Goal: Navigation & Orientation: Find specific page/section

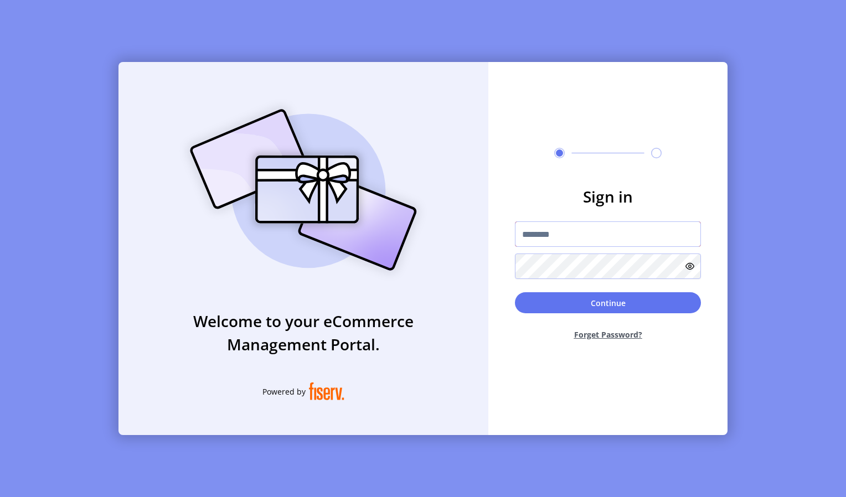
paste input "**********"
type input "**********"
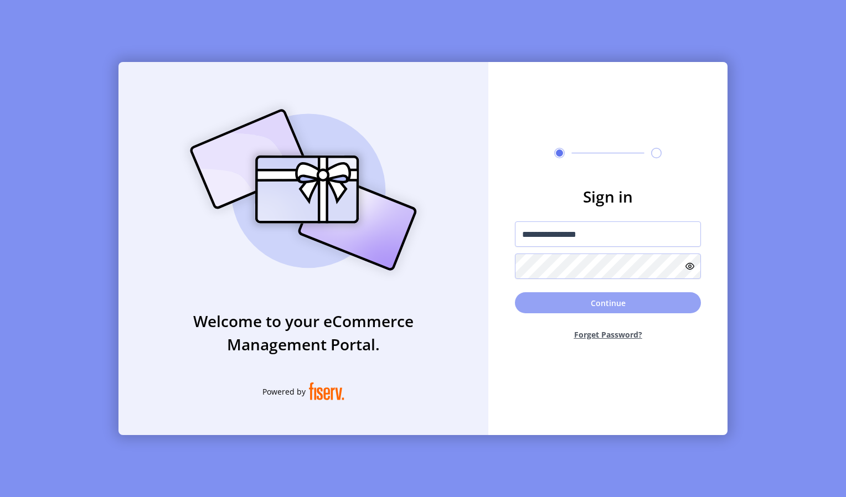
click at [608, 305] on button "Continue" at bounding box center [608, 302] width 186 height 21
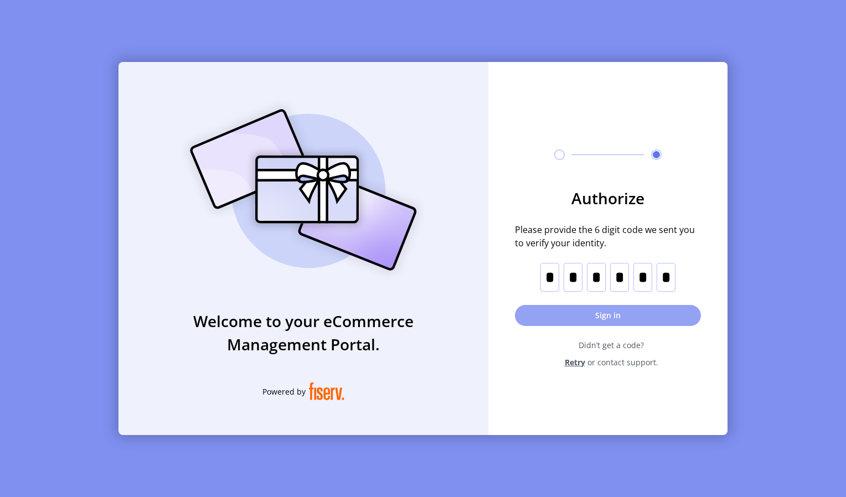
click at [608, 313] on button "Sign in" at bounding box center [608, 315] width 186 height 21
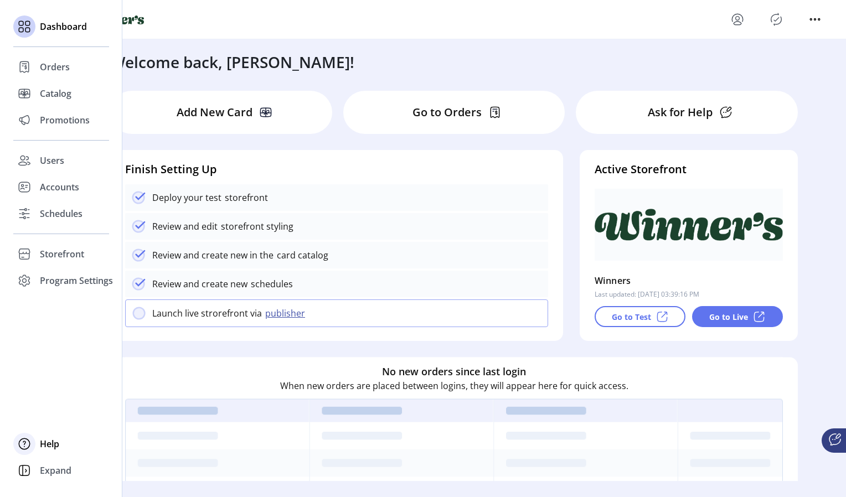
click at [45, 445] on span "Help" at bounding box center [49, 443] width 19 height 13
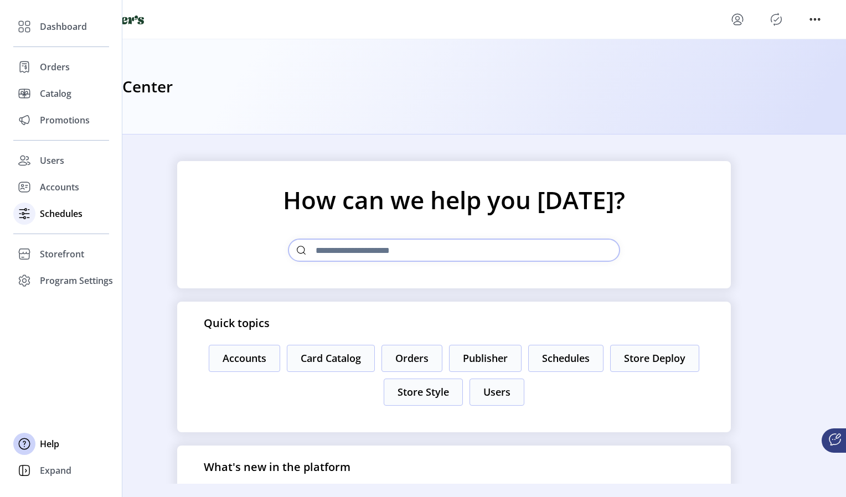
click at [53, 217] on span "Schedules" at bounding box center [61, 213] width 43 height 13
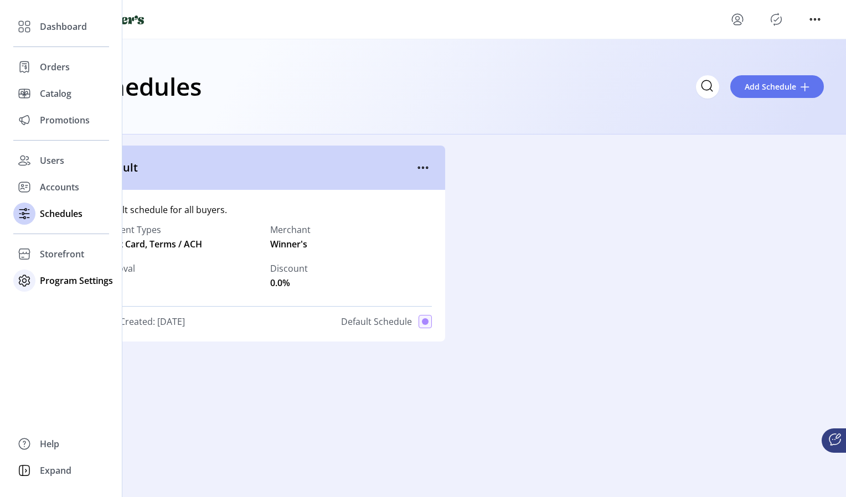
click at [29, 279] on icon at bounding box center [25, 281] width 18 height 18
click at [44, 277] on span "Program Settings" at bounding box center [76, 280] width 73 height 13
click at [19, 281] on icon at bounding box center [25, 281] width 18 height 18
click at [58, 299] on span "Templates" at bounding box center [62, 302] width 44 height 13
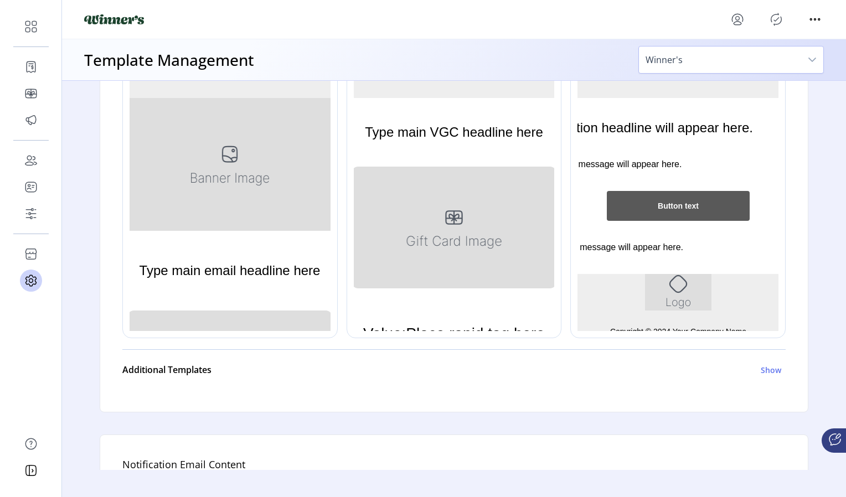
scroll to position [308, 0]
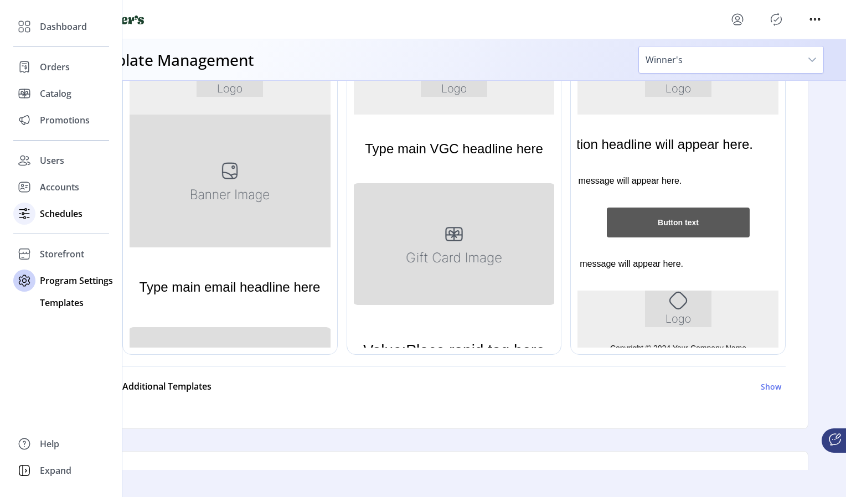
click at [49, 213] on span "Schedules" at bounding box center [61, 213] width 43 height 13
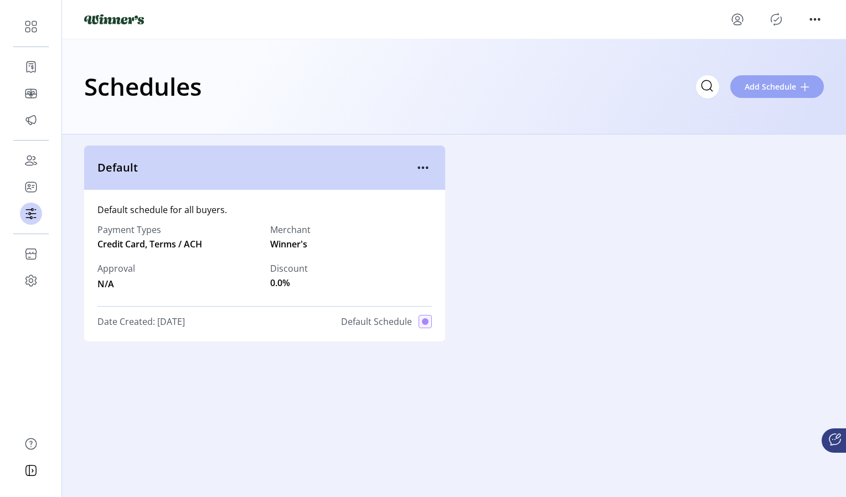
click at [793, 87] on span "Add Schedule" at bounding box center [770, 87] width 51 height 12
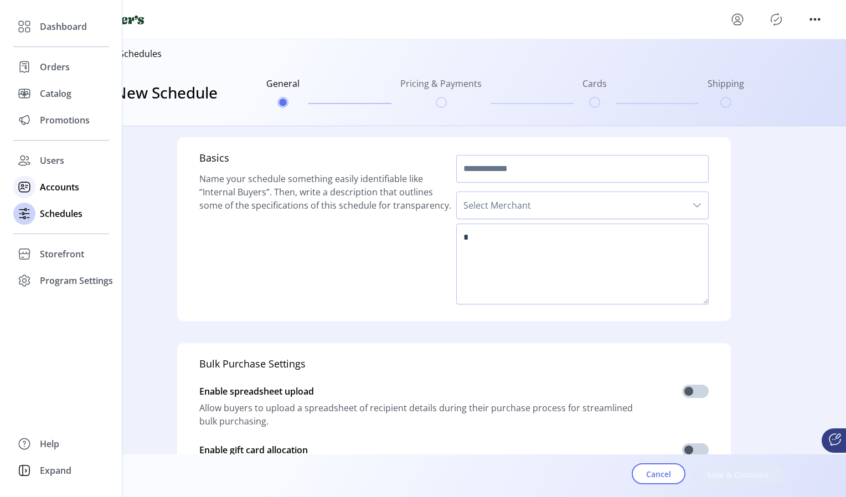
click at [52, 187] on span "Accounts" at bounding box center [59, 186] width 39 height 13
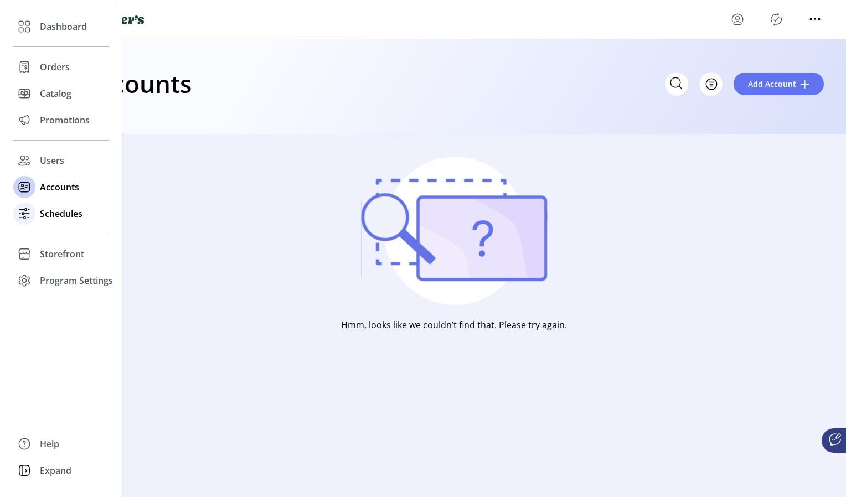
click at [53, 208] on span "Schedules" at bounding box center [61, 213] width 43 height 13
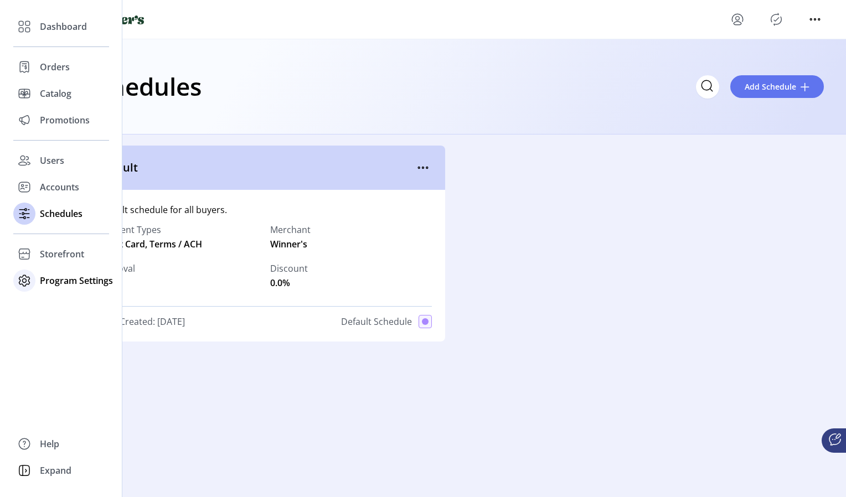
click at [59, 282] on span "Program Settings" at bounding box center [76, 280] width 73 height 13
click at [49, 248] on span "Storefront" at bounding box center [62, 253] width 44 height 13
click at [68, 273] on span "Configuration" at bounding box center [69, 276] width 58 height 13
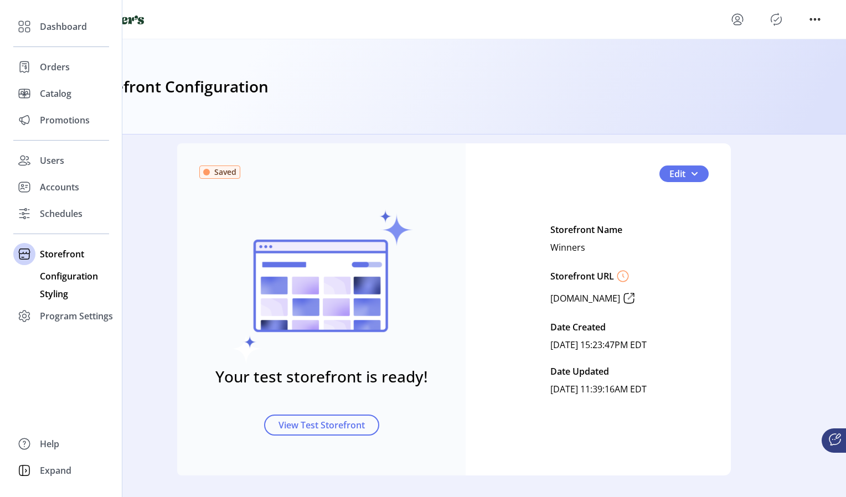
click at [60, 291] on span "Styling" at bounding box center [54, 293] width 28 height 13
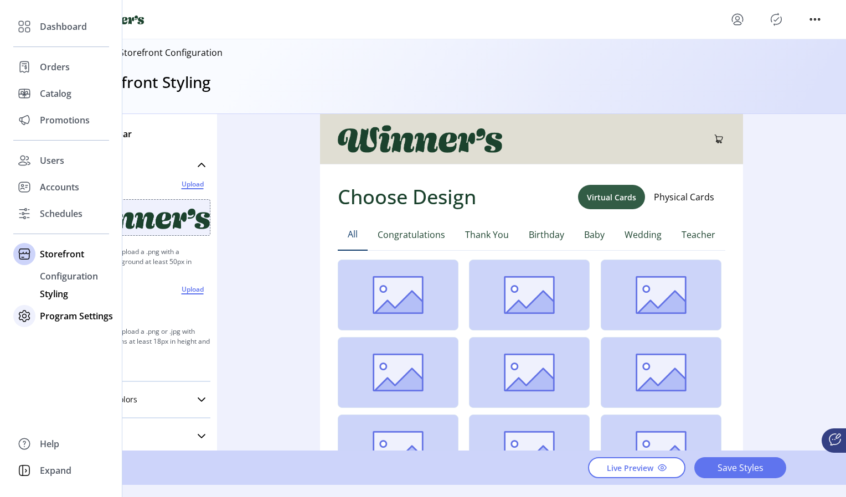
click at [73, 320] on span "Program Settings" at bounding box center [76, 315] width 73 height 13
click at [58, 302] on span "Templates" at bounding box center [62, 302] width 44 height 13
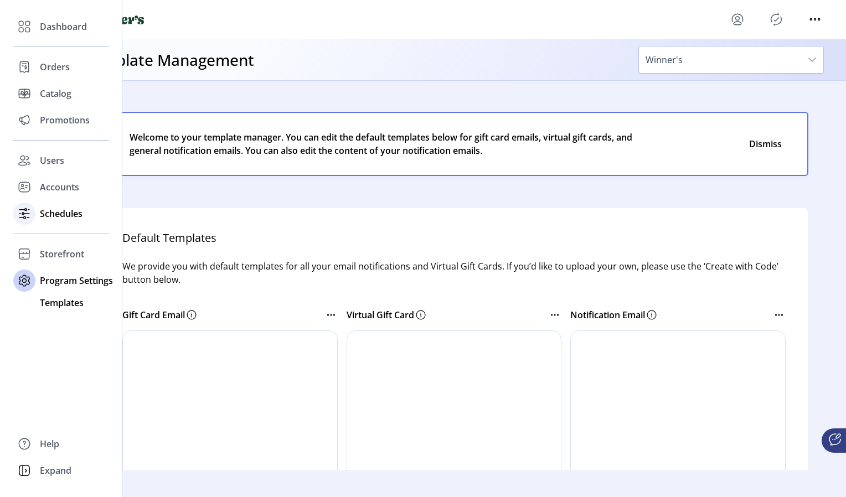
click at [49, 209] on span "Schedules" at bounding box center [61, 213] width 43 height 13
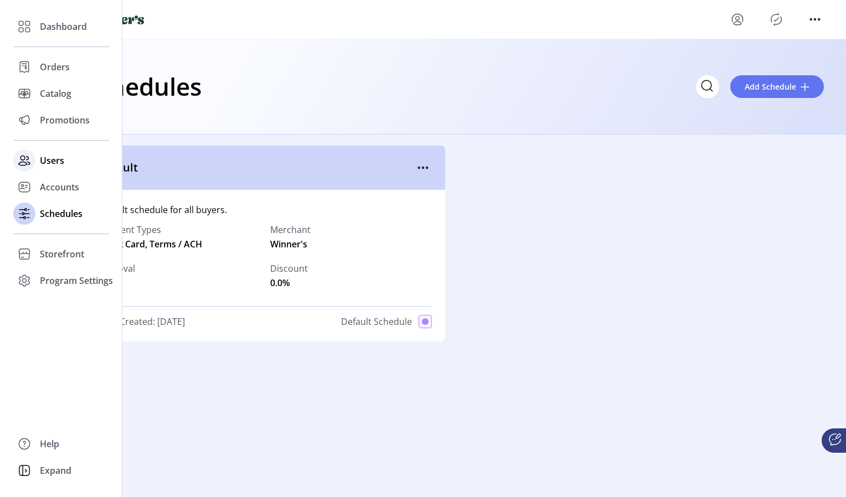
click at [55, 165] on span "Users" at bounding box center [52, 160] width 24 height 13
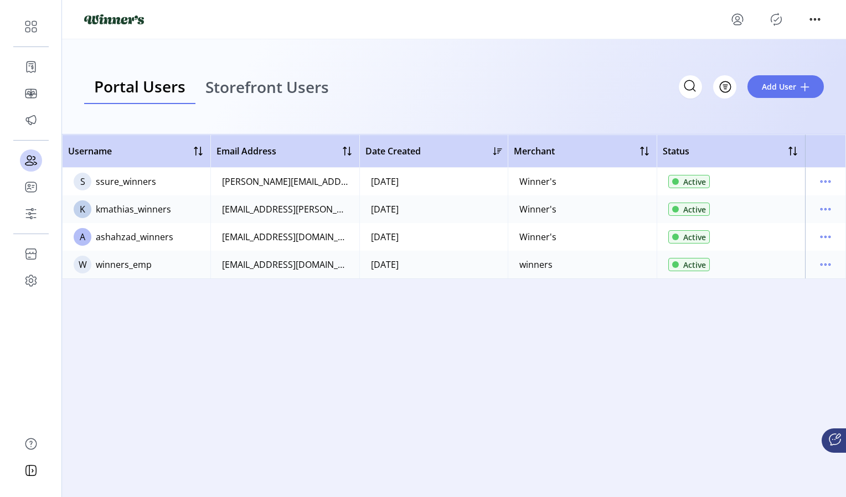
click at [269, 83] on span "Storefront Users" at bounding box center [266, 87] width 123 height 16
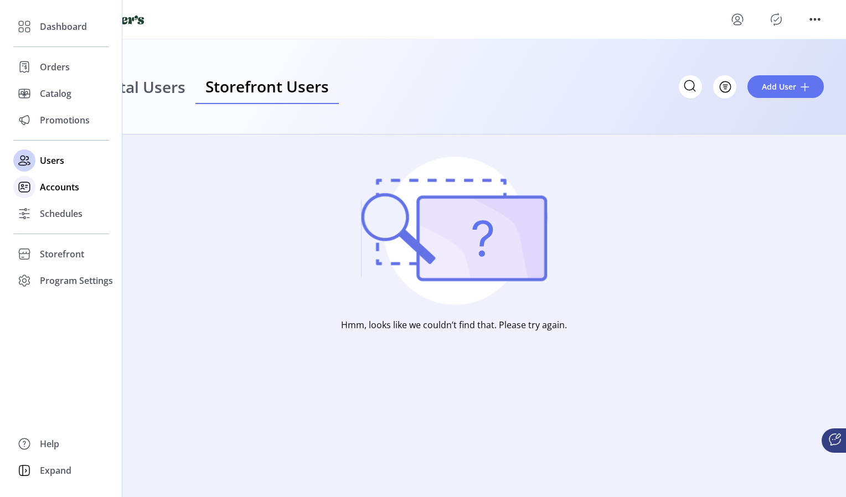
click at [40, 190] on span "Accounts" at bounding box center [59, 186] width 39 height 13
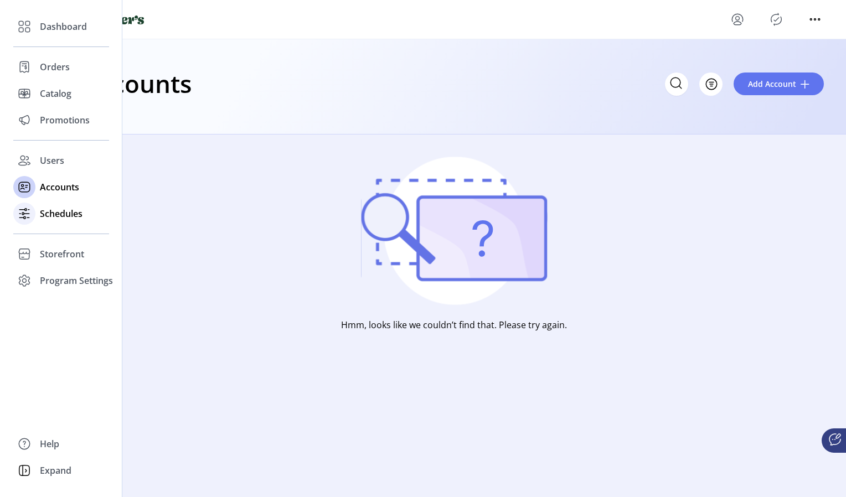
click at [48, 206] on div "Schedules" at bounding box center [61, 213] width 96 height 27
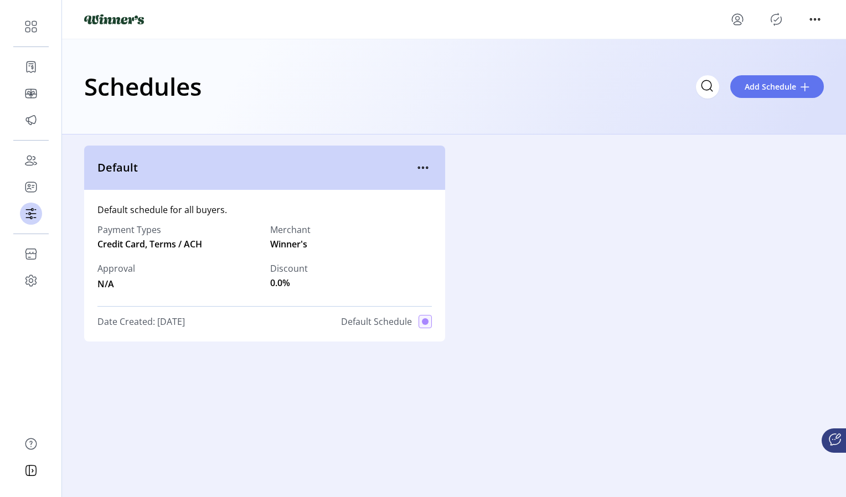
click at [650, 194] on div "Default Default schedule for all buyers. Payment Types Credit Card, Terms / ACH…" at bounding box center [454, 244] width 740 height 196
click at [763, 89] on span "Add Schedule" at bounding box center [770, 87] width 51 height 12
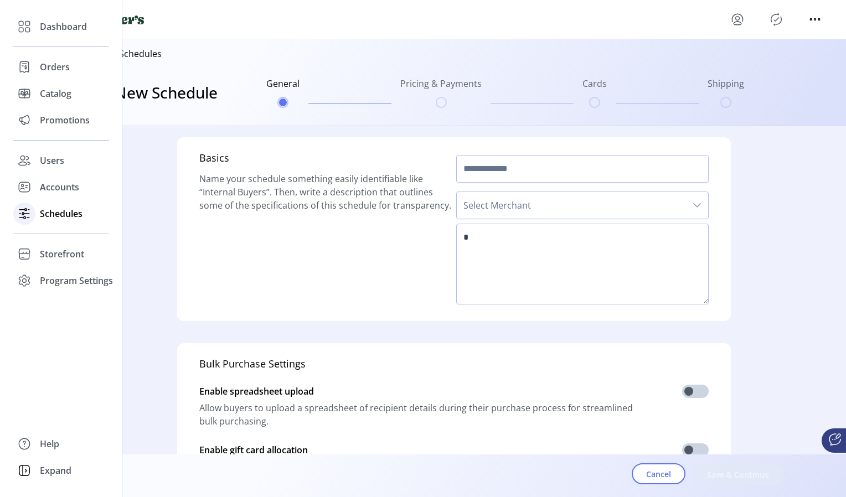
click at [51, 208] on span "Schedules" at bounding box center [61, 213] width 43 height 13
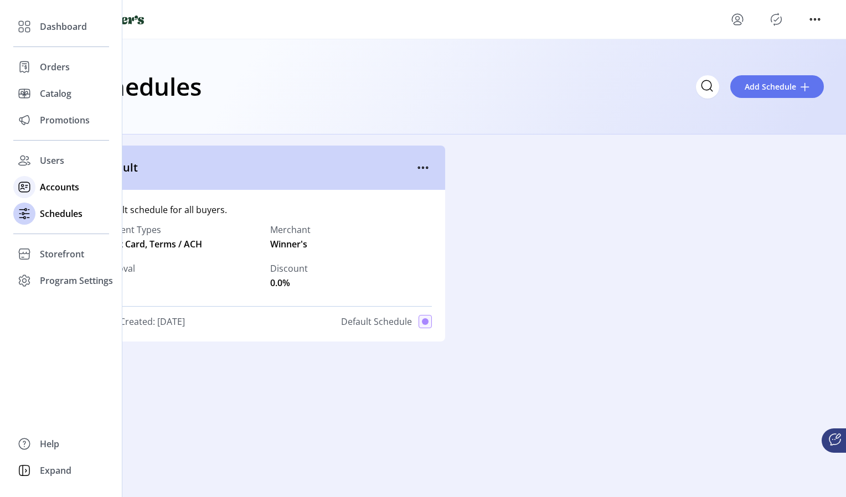
click at [53, 189] on span "Accounts" at bounding box center [59, 186] width 39 height 13
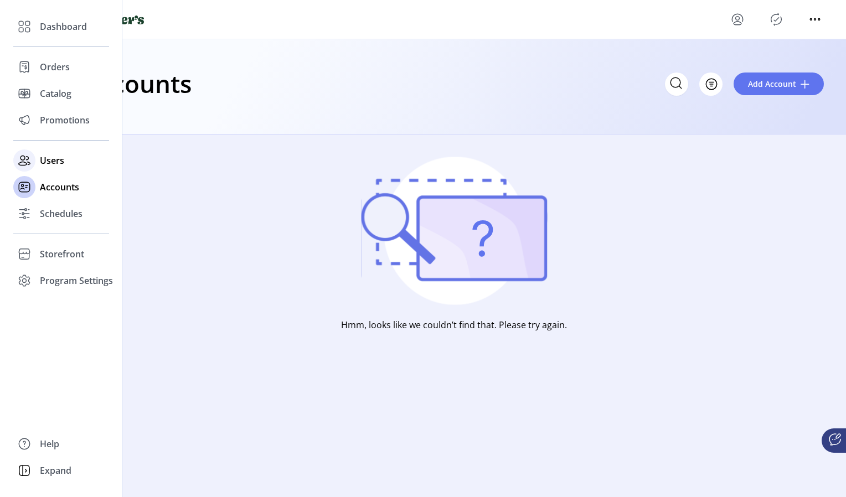
click at [44, 162] on span "Users" at bounding box center [52, 160] width 24 height 13
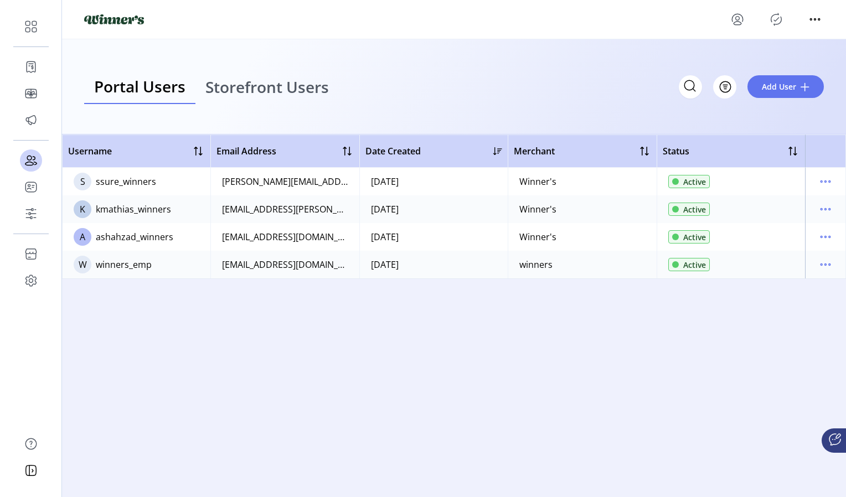
click at [272, 93] on span "Storefront Users" at bounding box center [266, 87] width 123 height 16
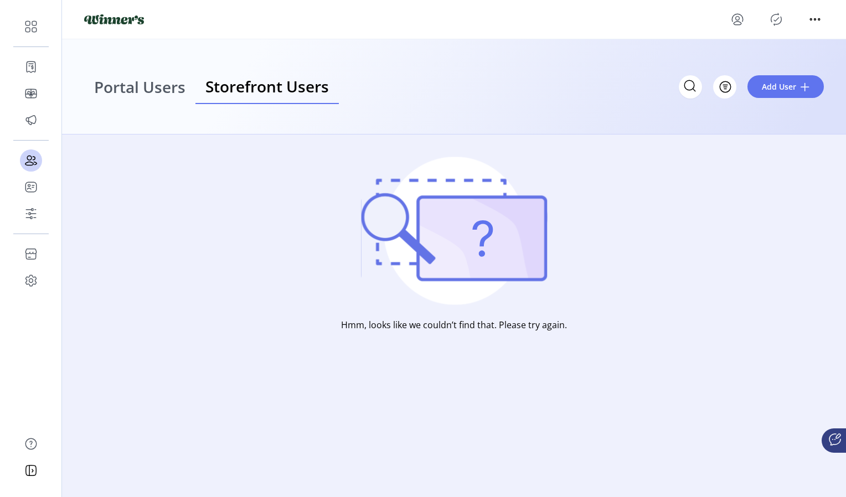
drag, startPoint x: 169, startPoint y: 90, endPoint x: 182, endPoint y: 87, distance: 13.0
click at [169, 90] on span "Portal Users" at bounding box center [139, 87] width 91 height 16
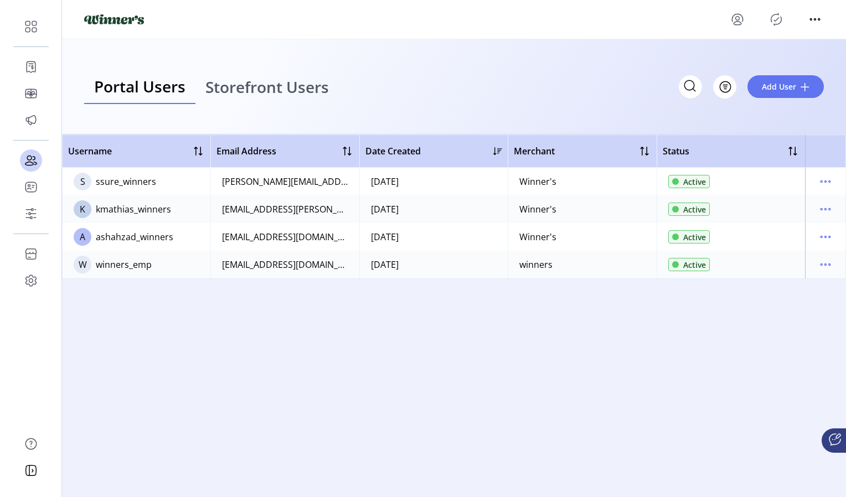
click at [237, 88] on span "Storefront Users" at bounding box center [266, 87] width 123 height 16
